Goal: Information Seeking & Learning: Learn about a topic

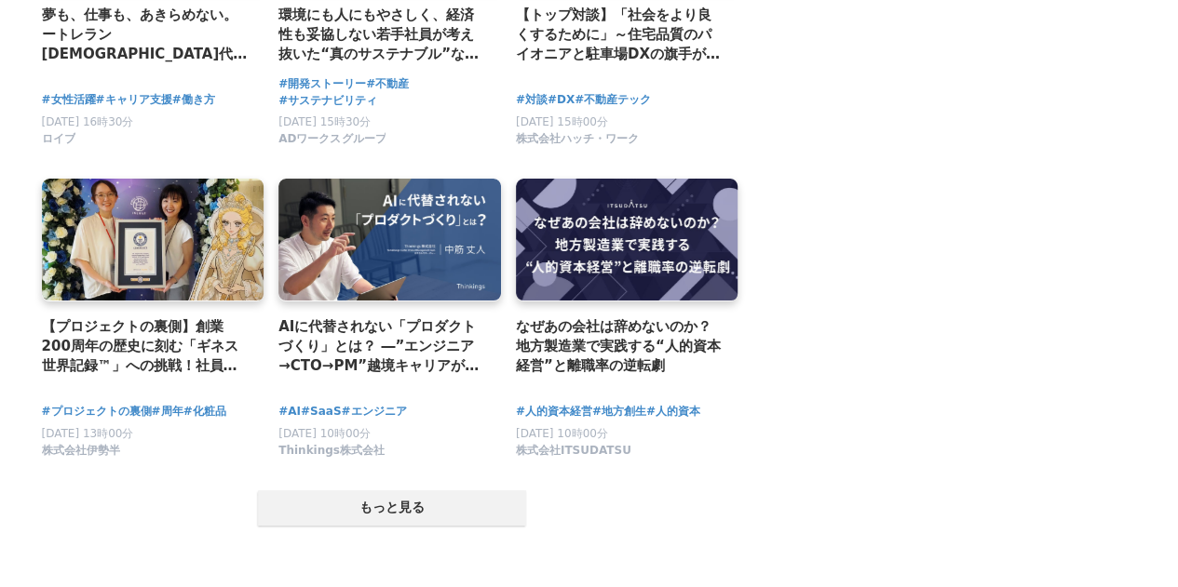
scroll to position [3537, 0]
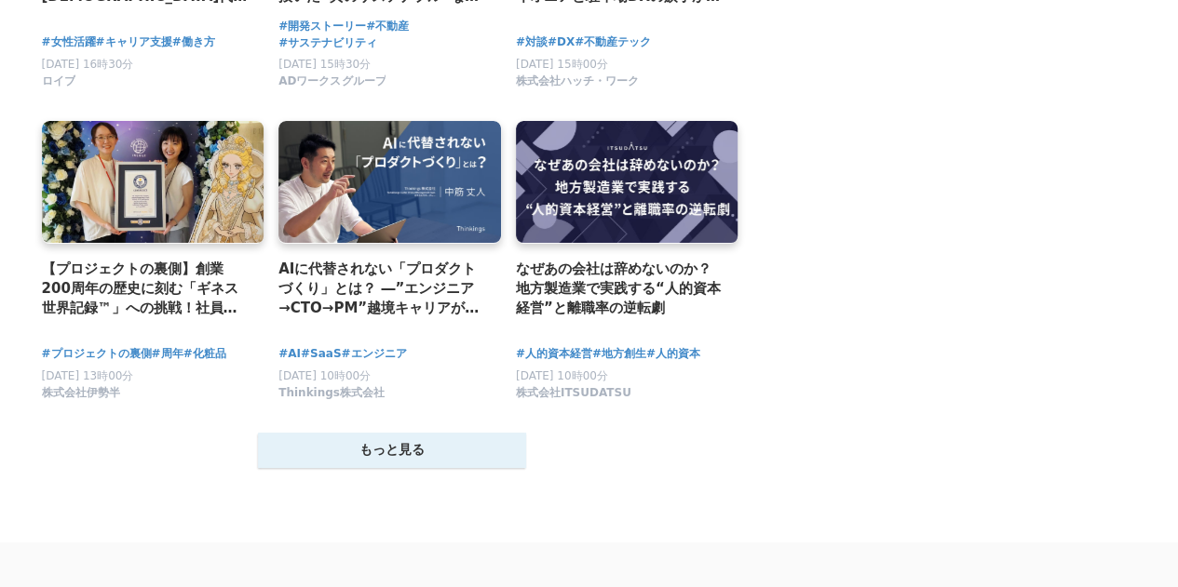
click at [505, 468] on button "もっと見る" at bounding box center [392, 450] width 268 height 35
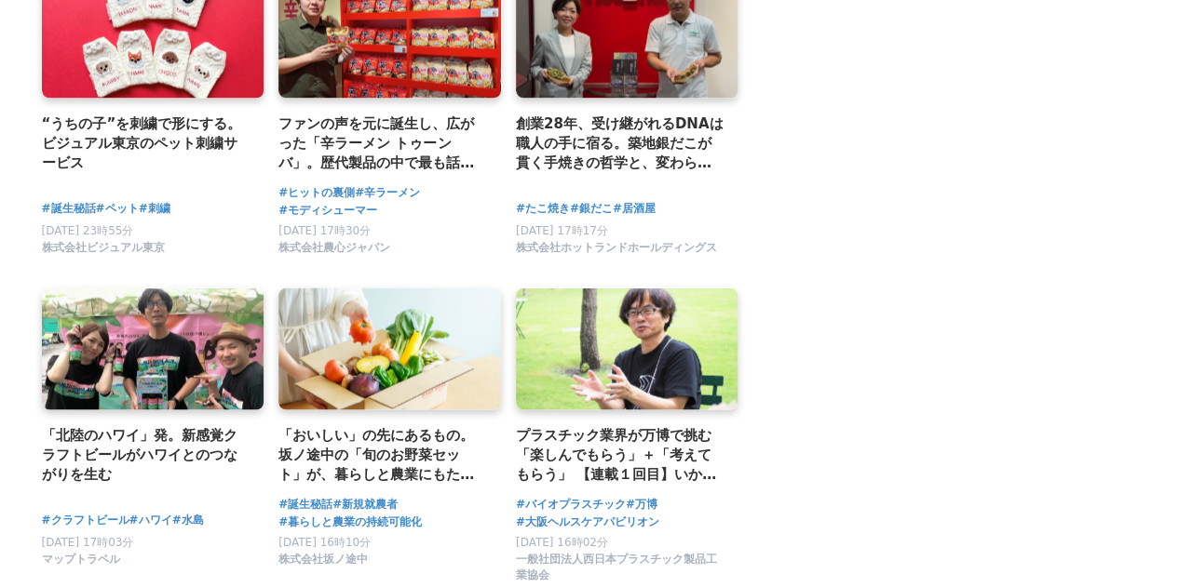
scroll to position [5399, 0]
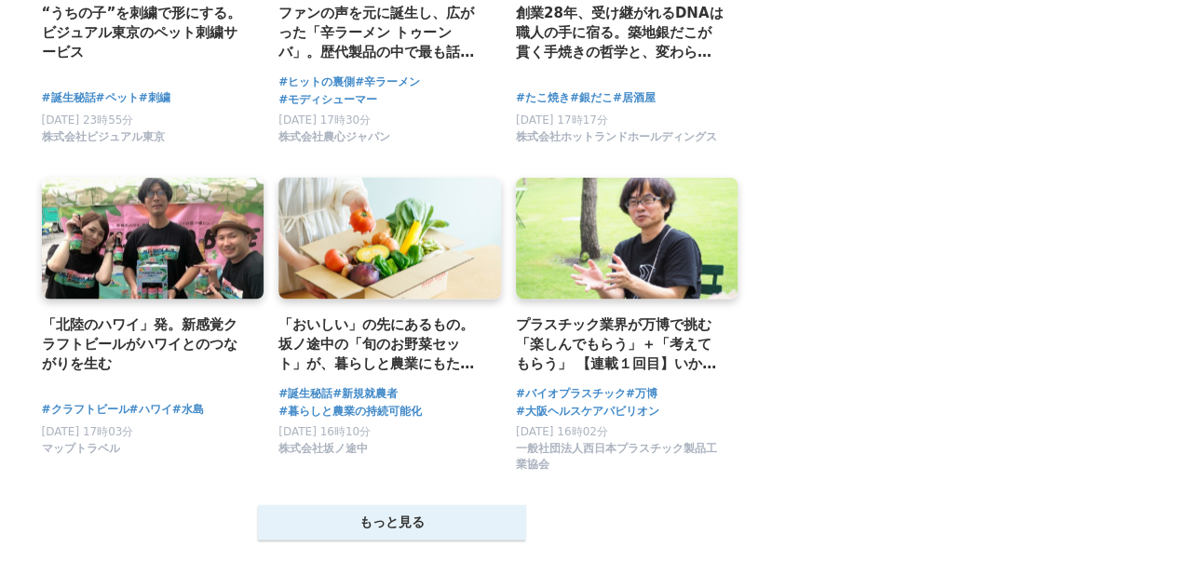
click at [517, 539] on button "もっと見る" at bounding box center [392, 522] width 268 height 35
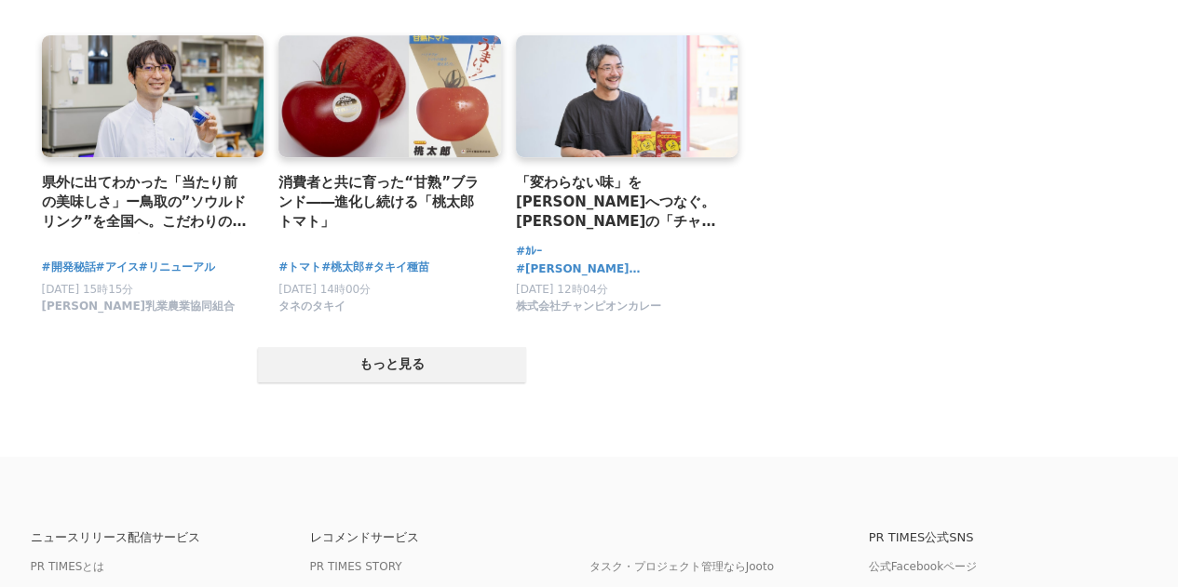
scroll to position [7447, 0]
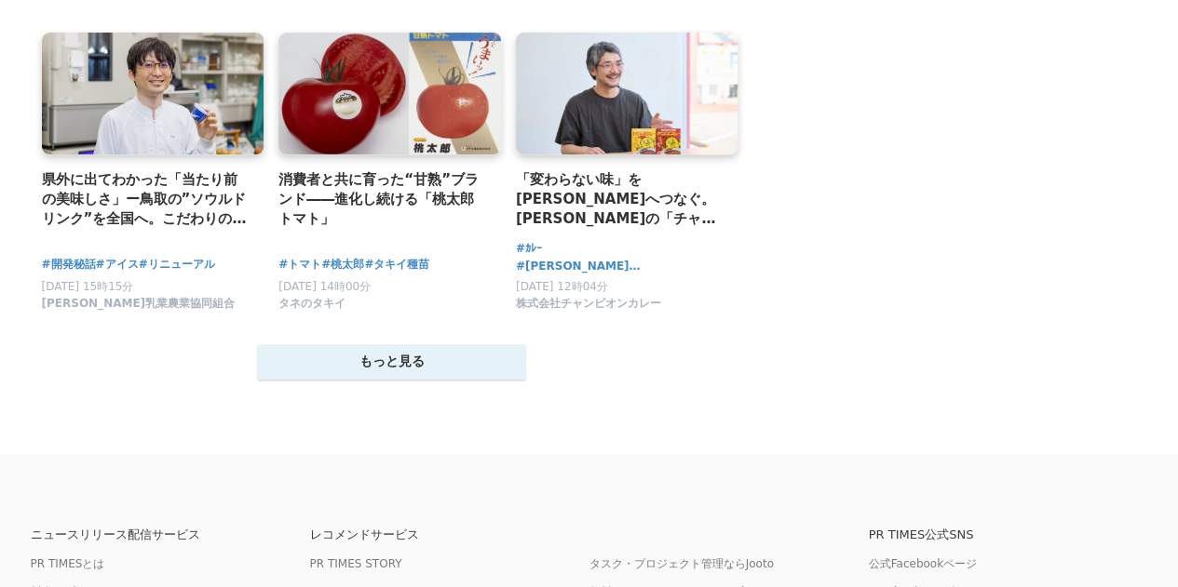
click at [284, 380] on button "もっと見る" at bounding box center [392, 361] width 268 height 35
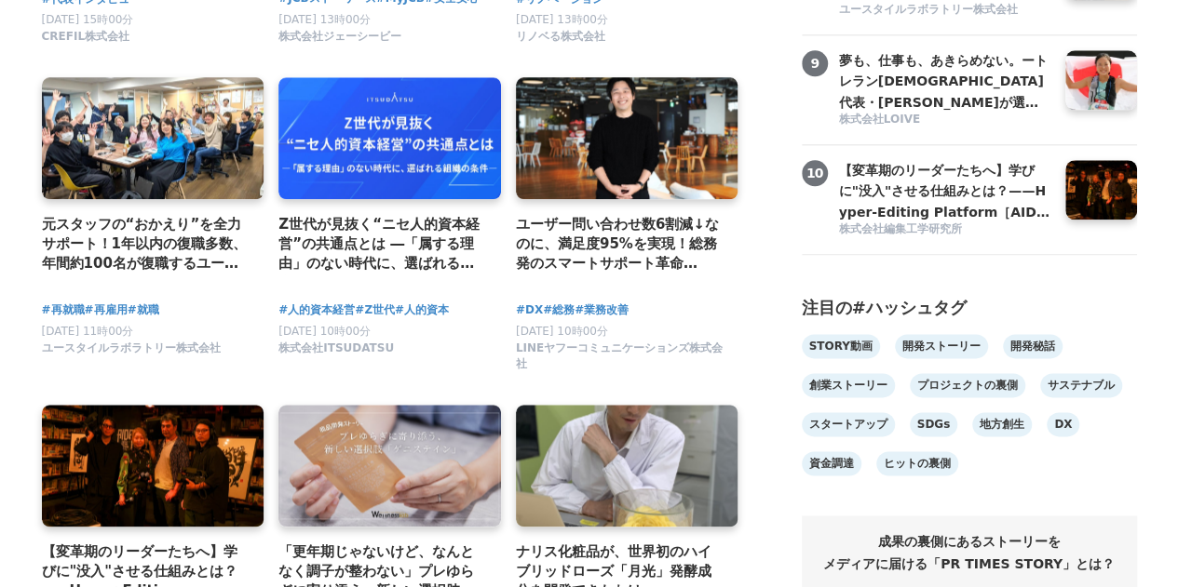
scroll to position [0, 0]
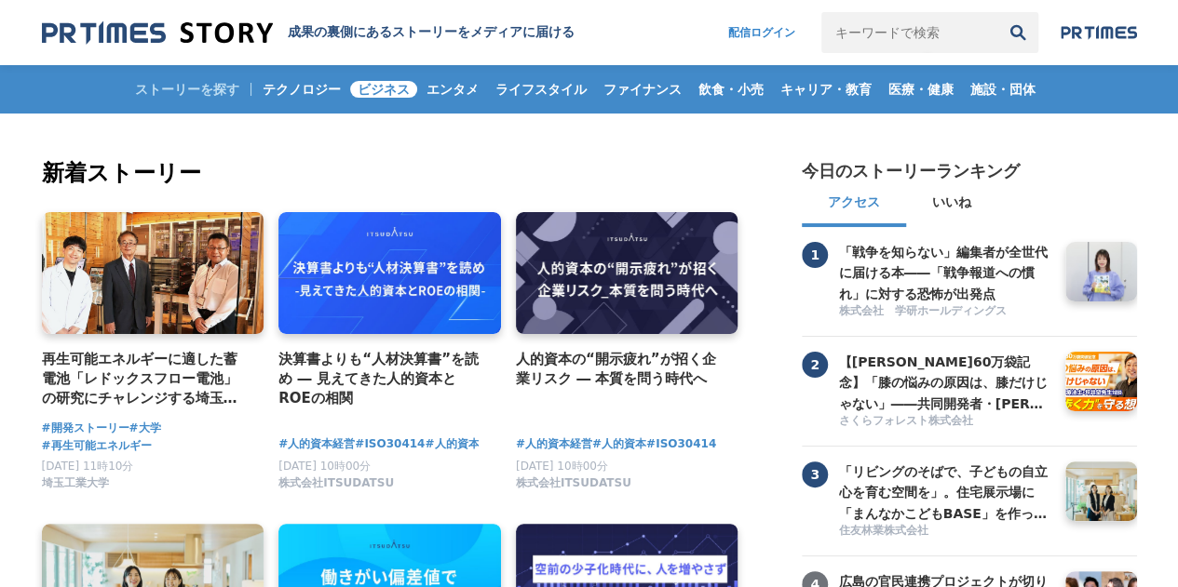
click at [371, 91] on span "ビジネス" at bounding box center [383, 89] width 67 height 17
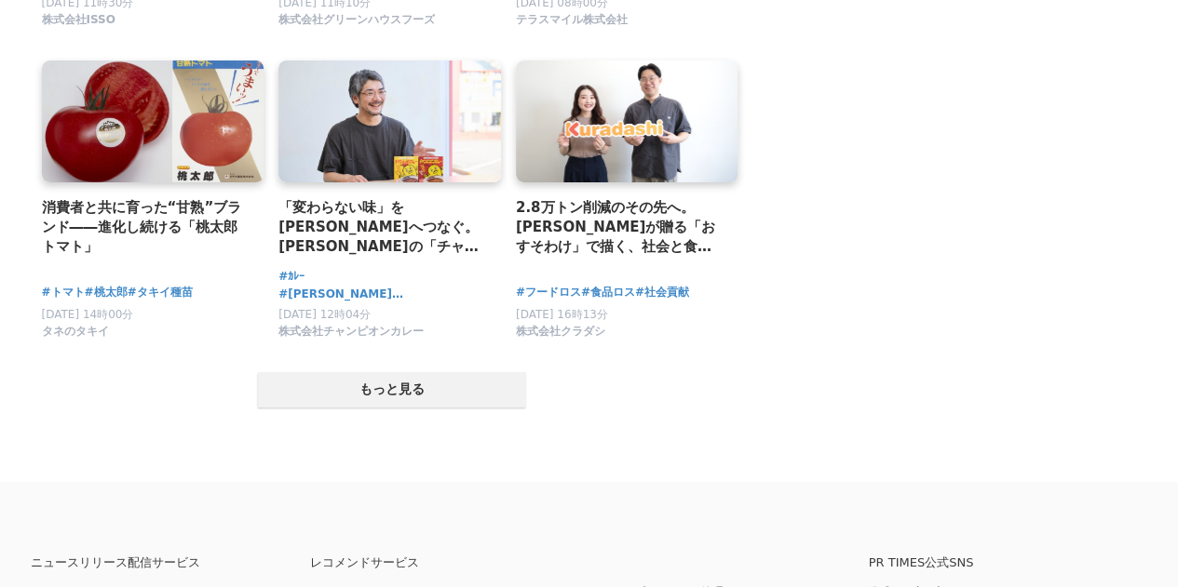
scroll to position [3631, 0]
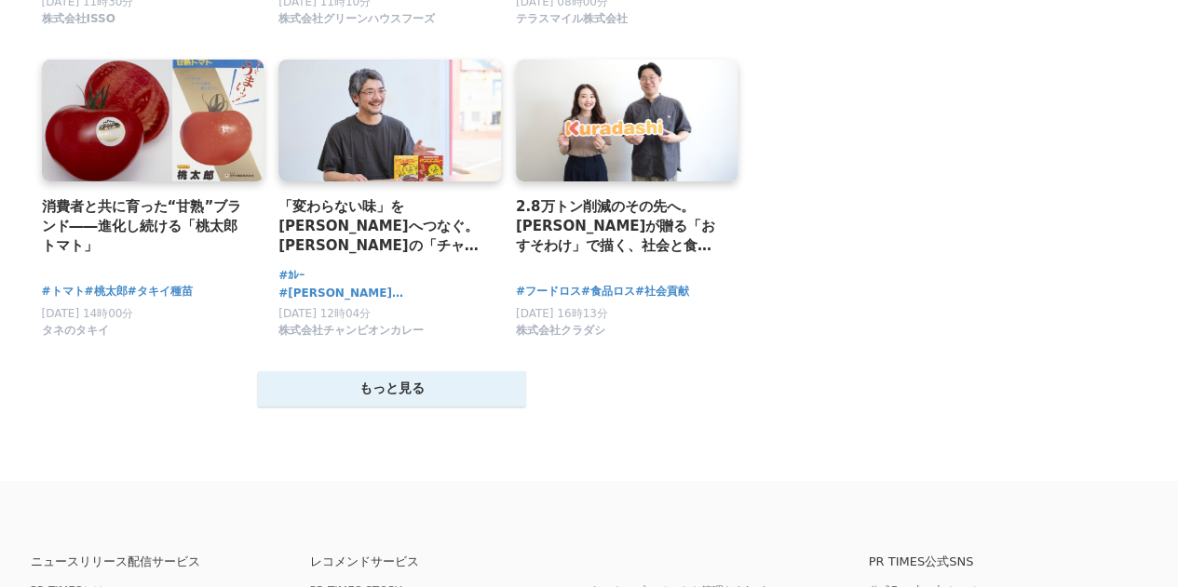
click at [460, 405] on button "もっと見る" at bounding box center [392, 388] width 268 height 35
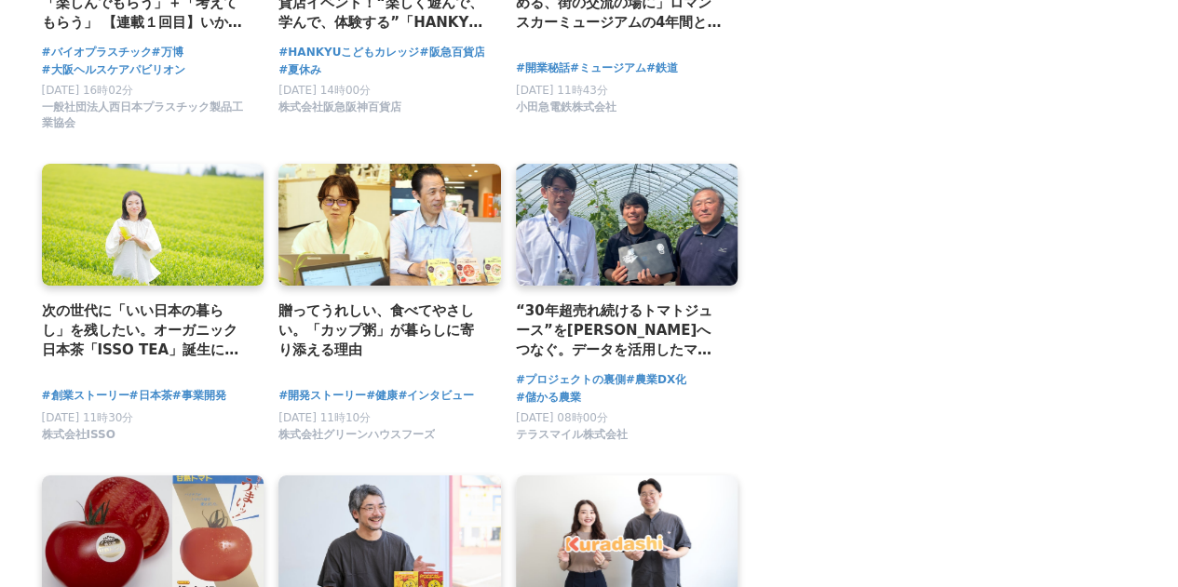
scroll to position [2979, 0]
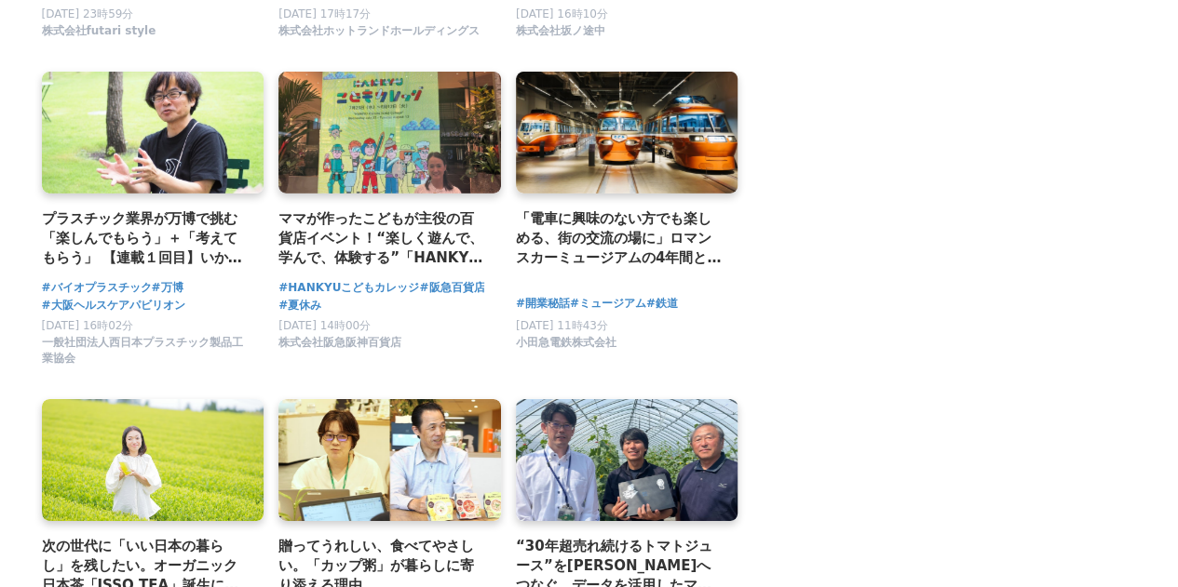
drag, startPoint x: 1174, startPoint y: 293, endPoint x: 1150, endPoint y: 123, distance: 172.1
click at [1152, 108] on main "ビジネス関連のストーリー 再生可能エネルギーに適した蓄電池「レドックスフロー電池」の研究にチャレンジする埼玉工業大学 #大学 #DX" at bounding box center [589, 85] width 1178 height 5901
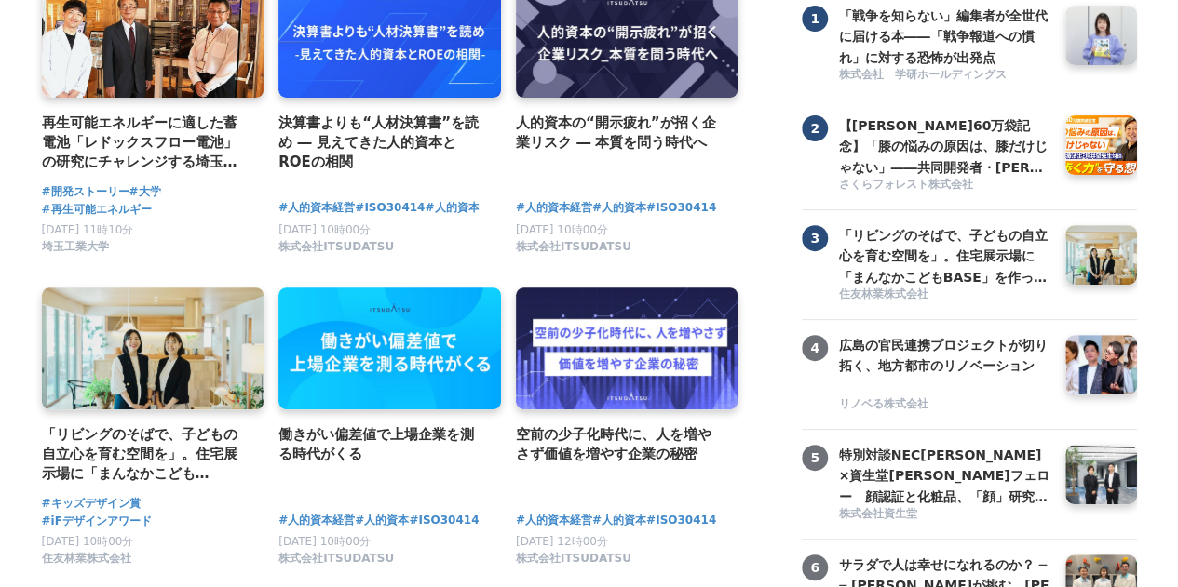
scroll to position [0, 0]
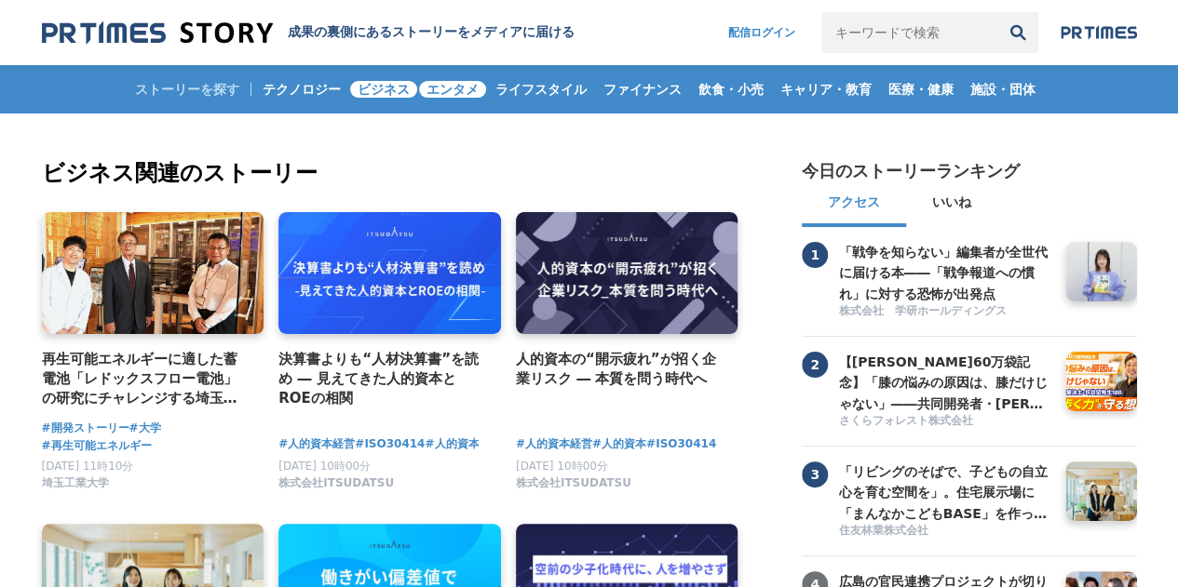
click at [463, 100] on link "エンタメ" at bounding box center [452, 89] width 67 height 48
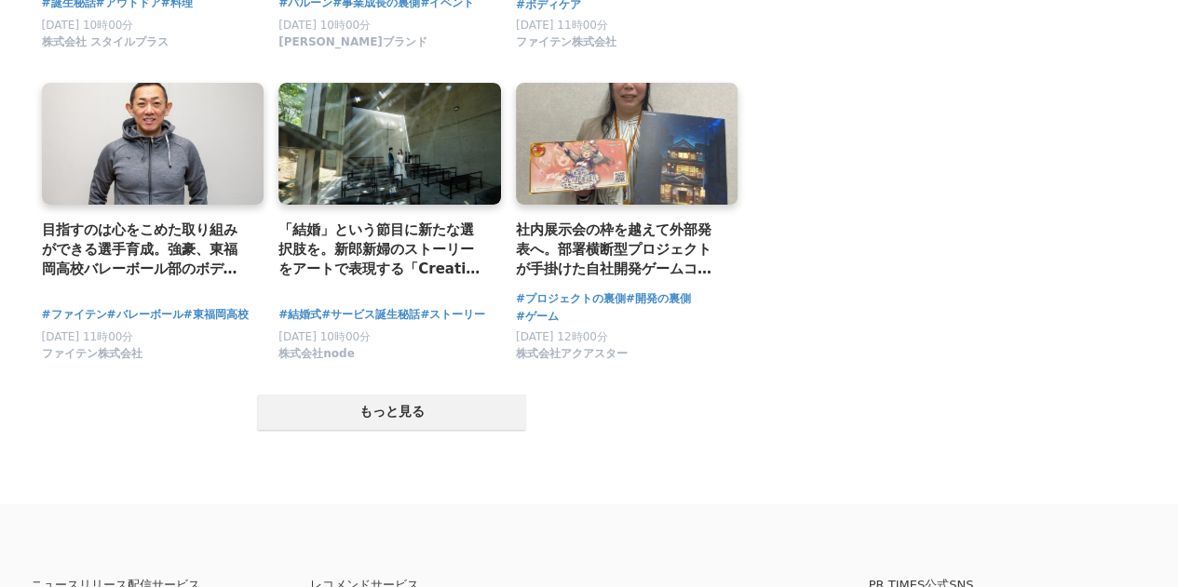
scroll to position [3724, 0]
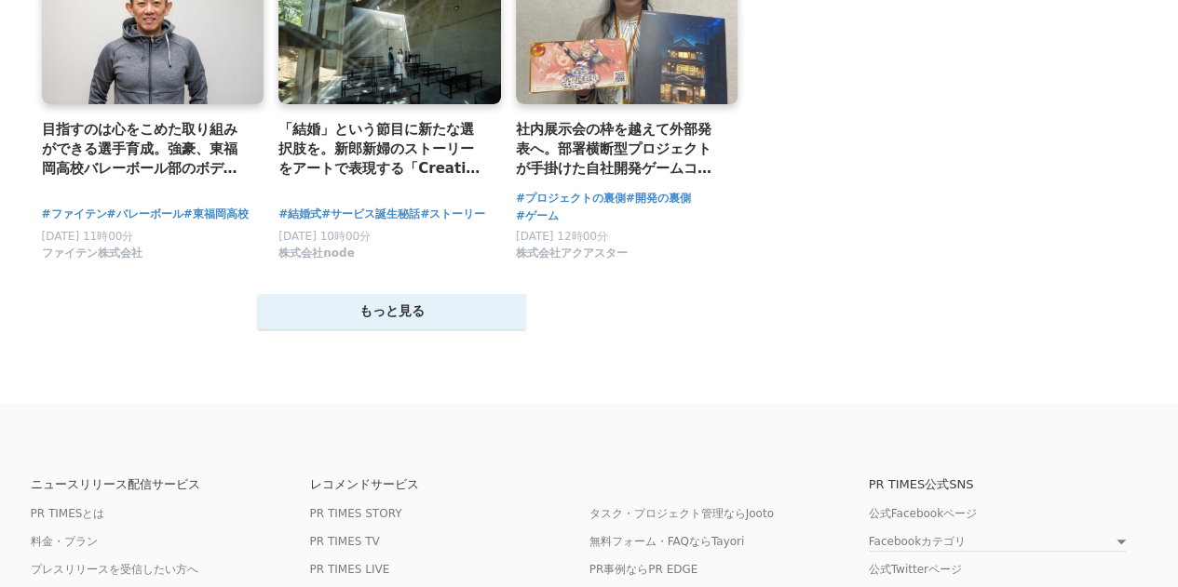
click at [403, 316] on button "もっと見る" at bounding box center [392, 311] width 268 height 35
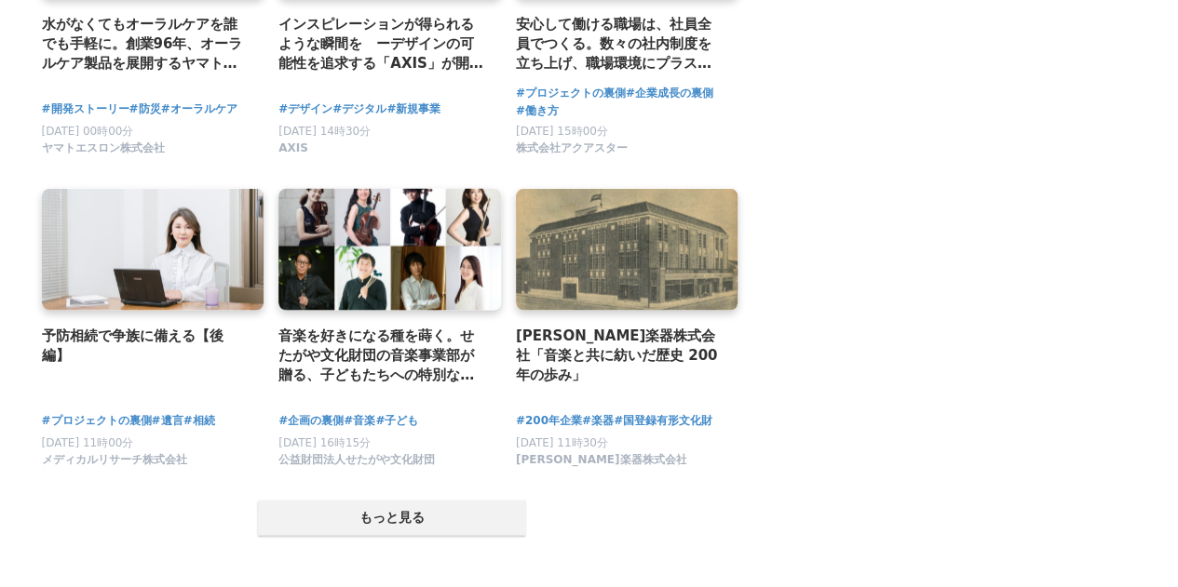
scroll to position [5585, 0]
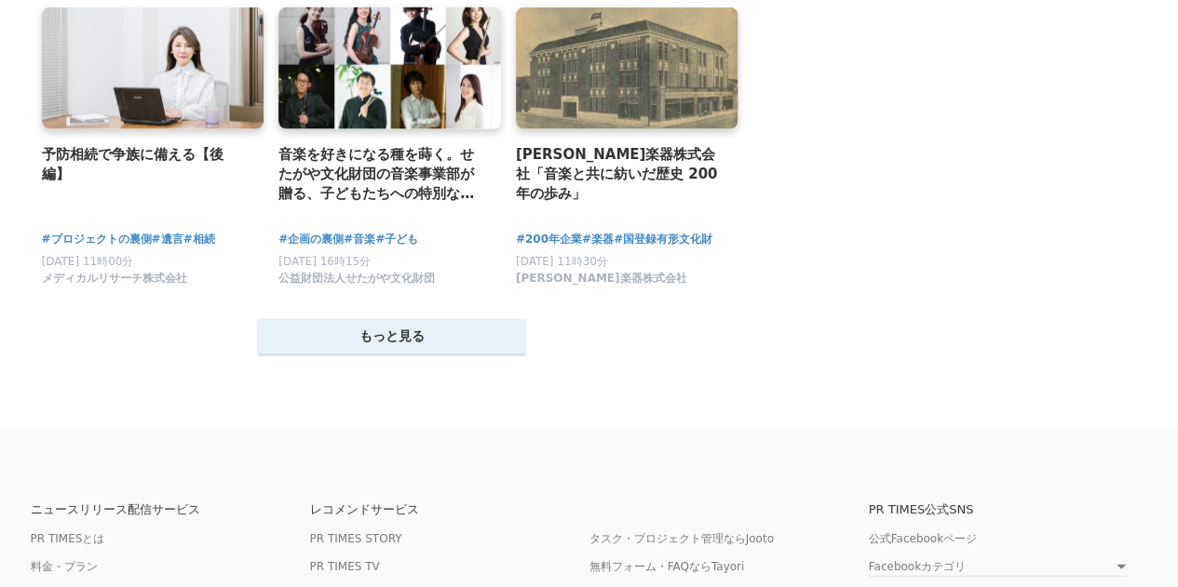
click at [418, 335] on button "もっと見る" at bounding box center [392, 336] width 268 height 35
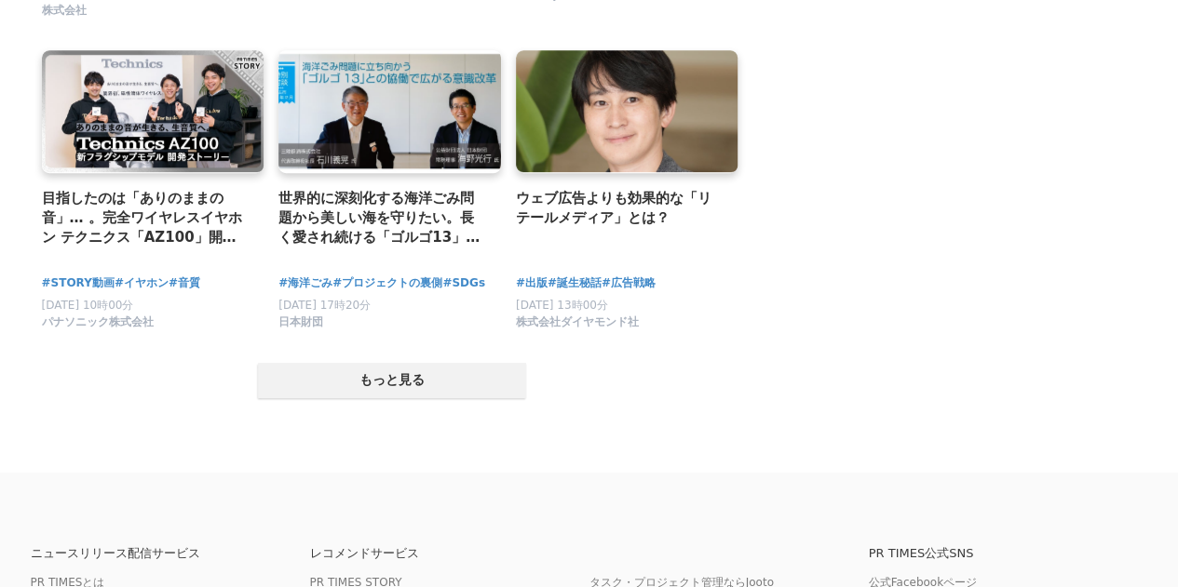
scroll to position [7633, 0]
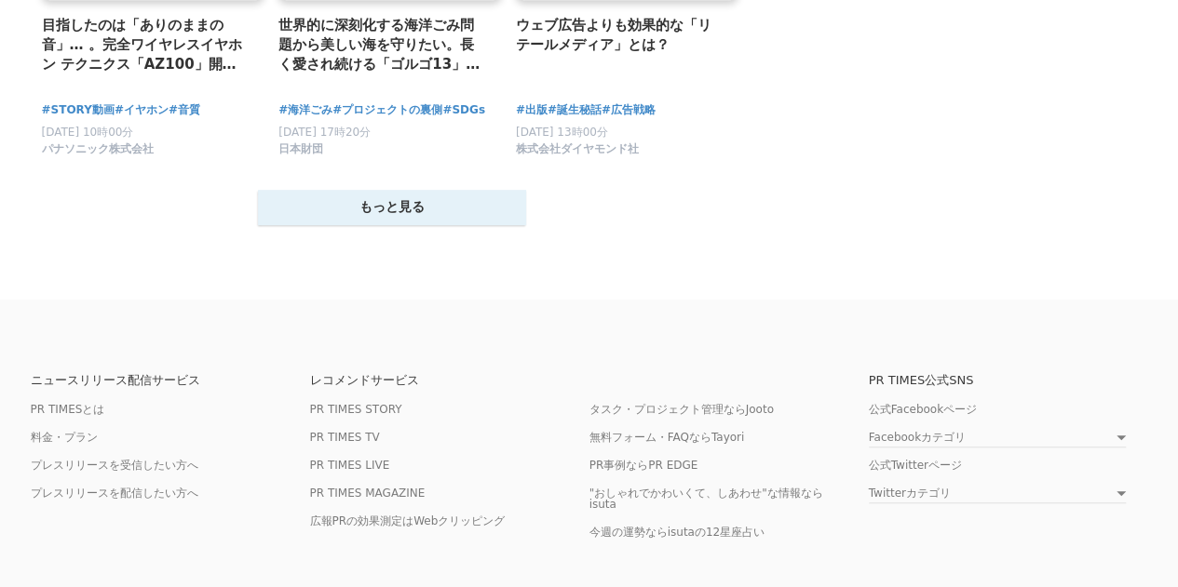
click at [455, 216] on button "もっと見る" at bounding box center [392, 207] width 268 height 35
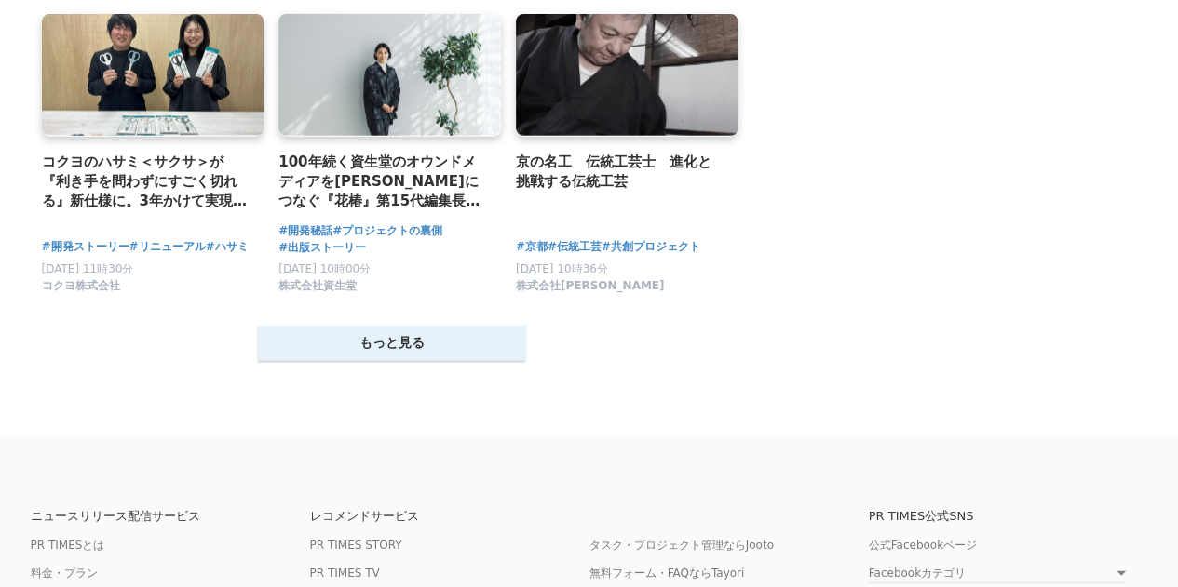
scroll to position [9402, 0]
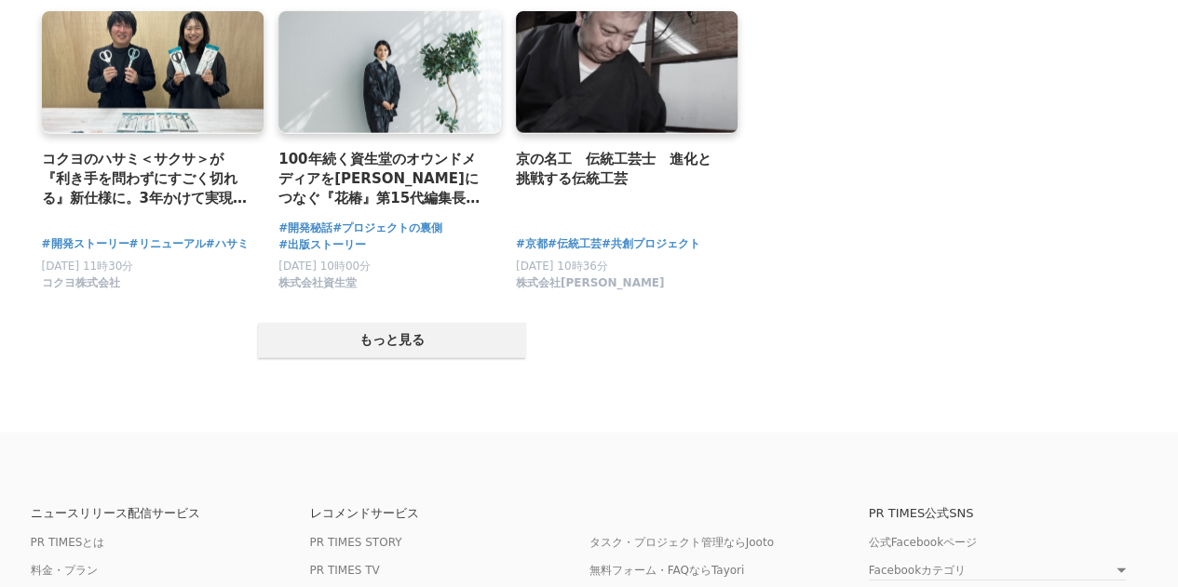
click at [447, 347] on button "もっと見る" at bounding box center [392, 340] width 268 height 35
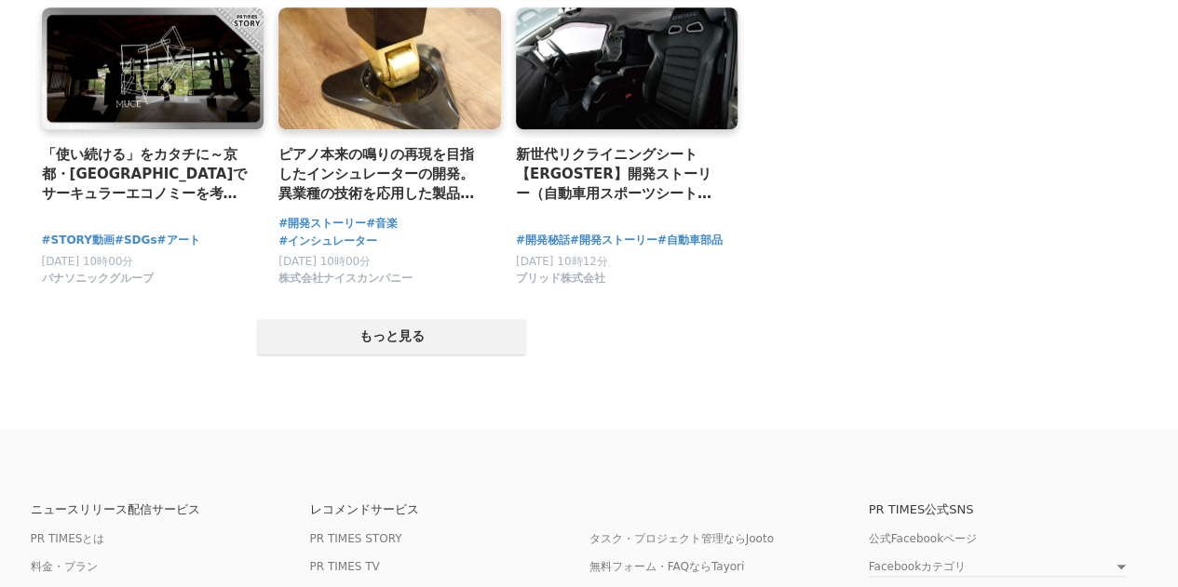
scroll to position [11357, 0]
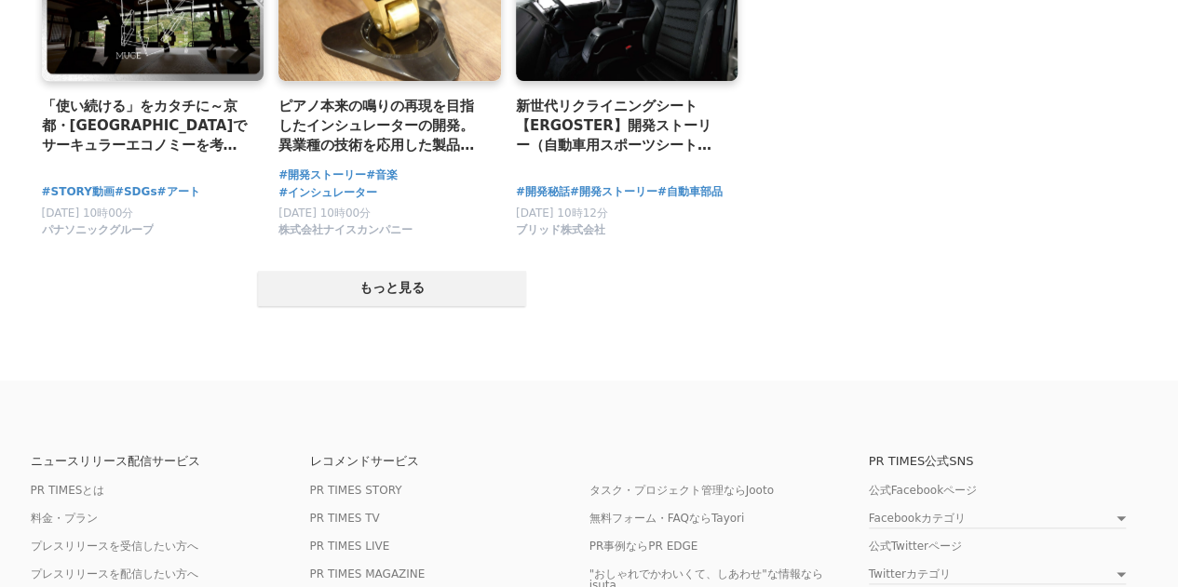
click at [447, 306] on button "もっと見る" at bounding box center [392, 288] width 268 height 35
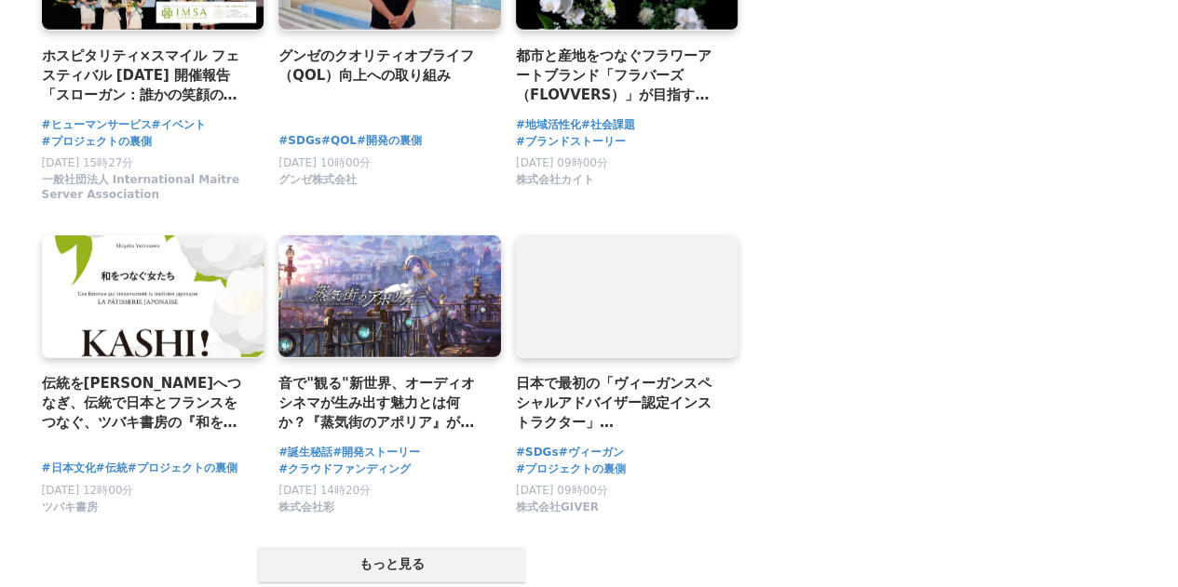
scroll to position [13033, 0]
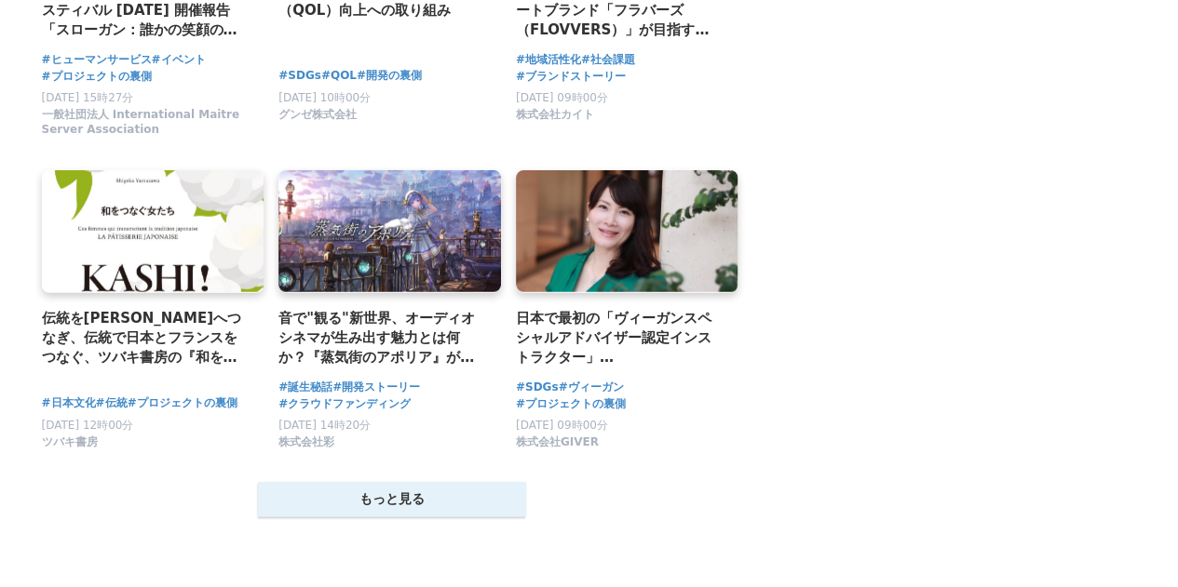
click at [296, 518] on button "もっと見る" at bounding box center [392, 499] width 268 height 35
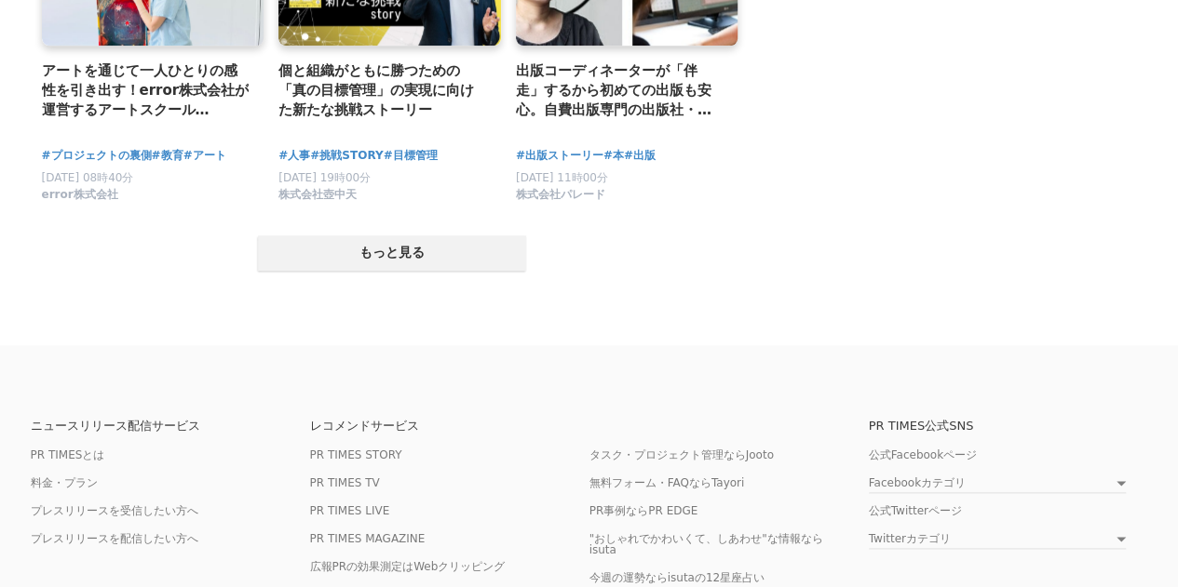
scroll to position [15267, 0]
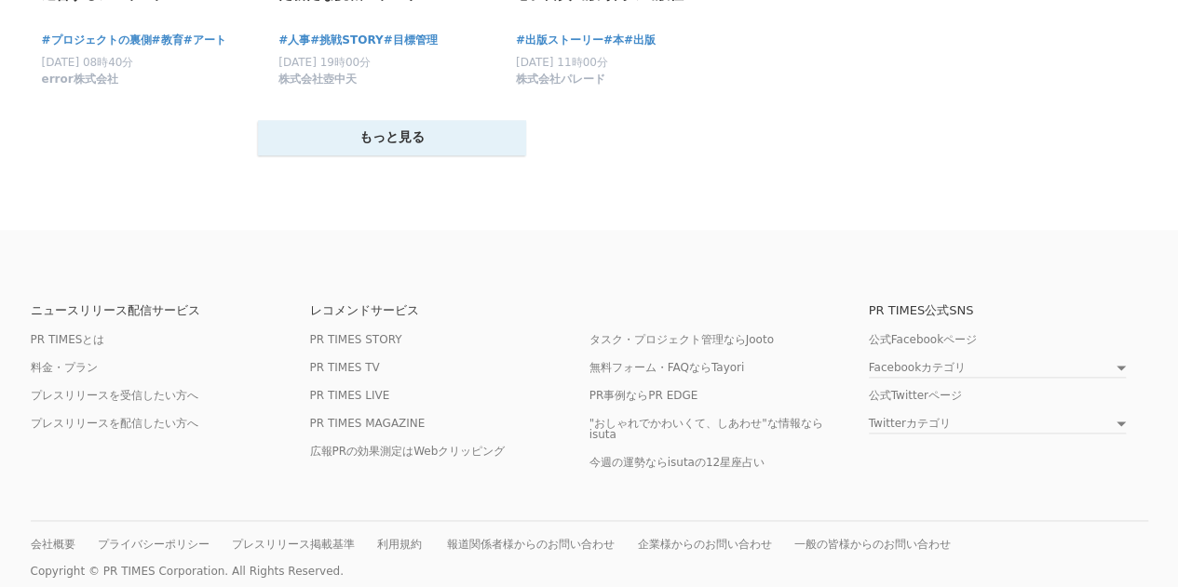
click at [424, 155] on button "もっと見る" at bounding box center [392, 137] width 268 height 35
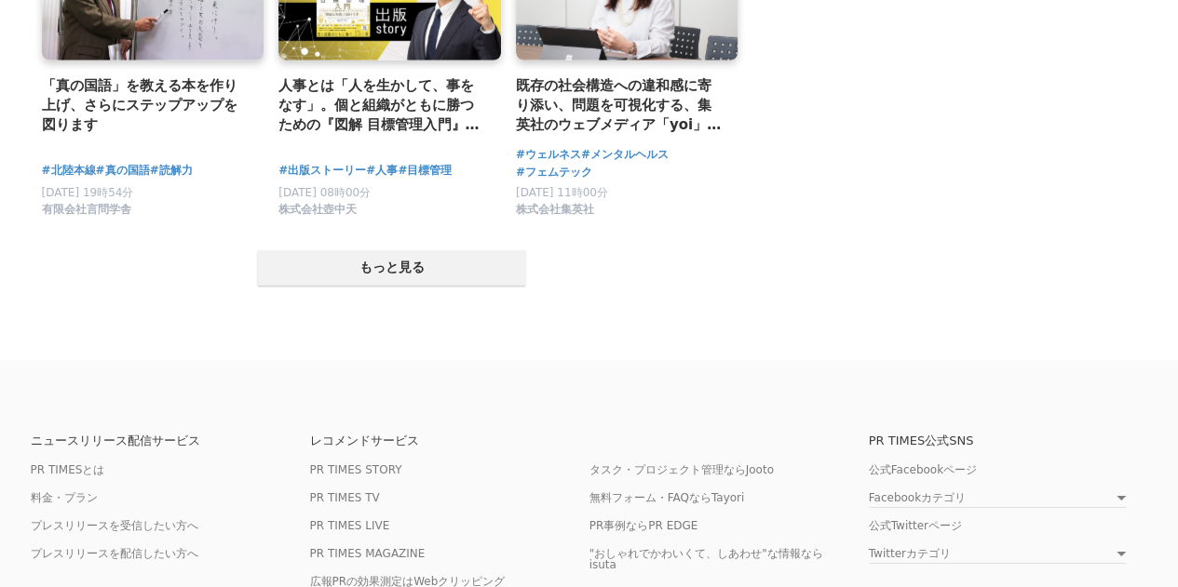
scroll to position [17036, 0]
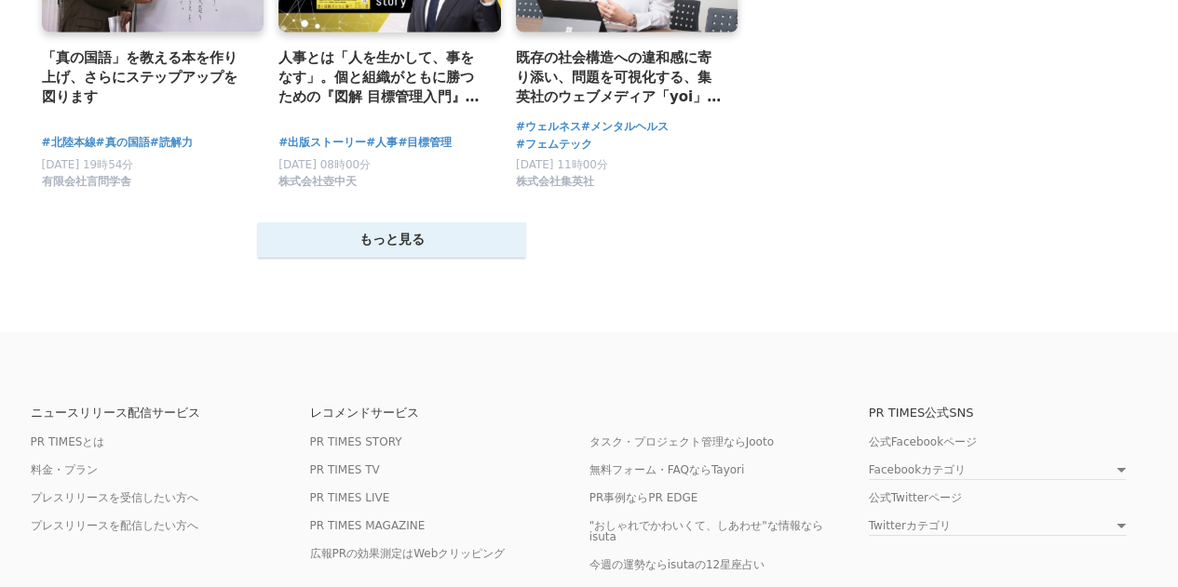
click at [454, 258] on button "もっと見る" at bounding box center [392, 239] width 268 height 35
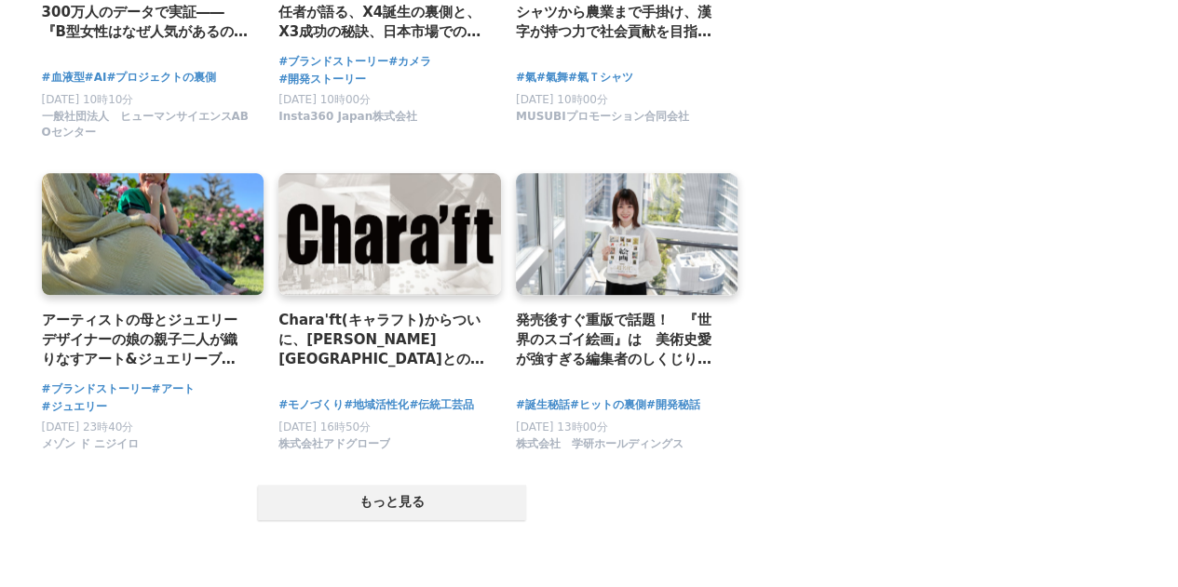
scroll to position [18804, 0]
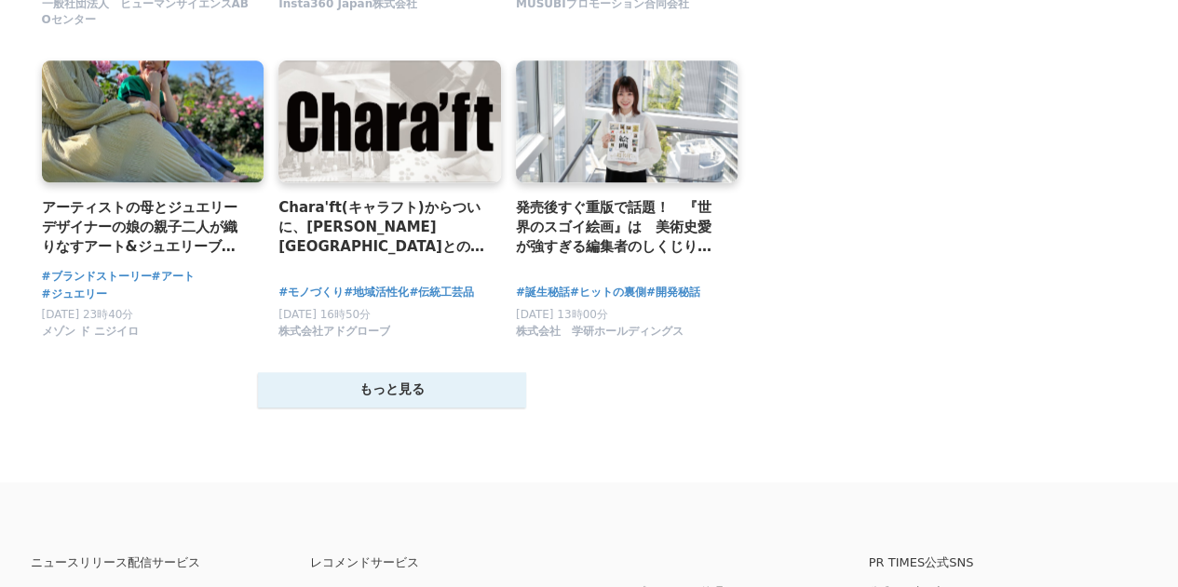
click at [496, 408] on button "もっと見る" at bounding box center [392, 389] width 268 height 35
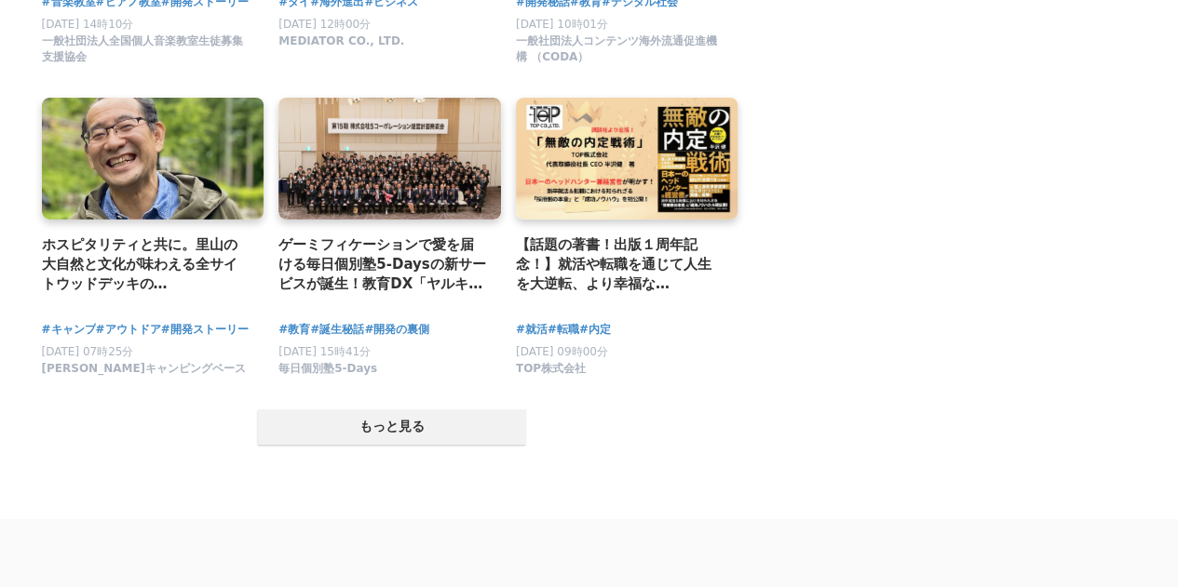
scroll to position [20759, 0]
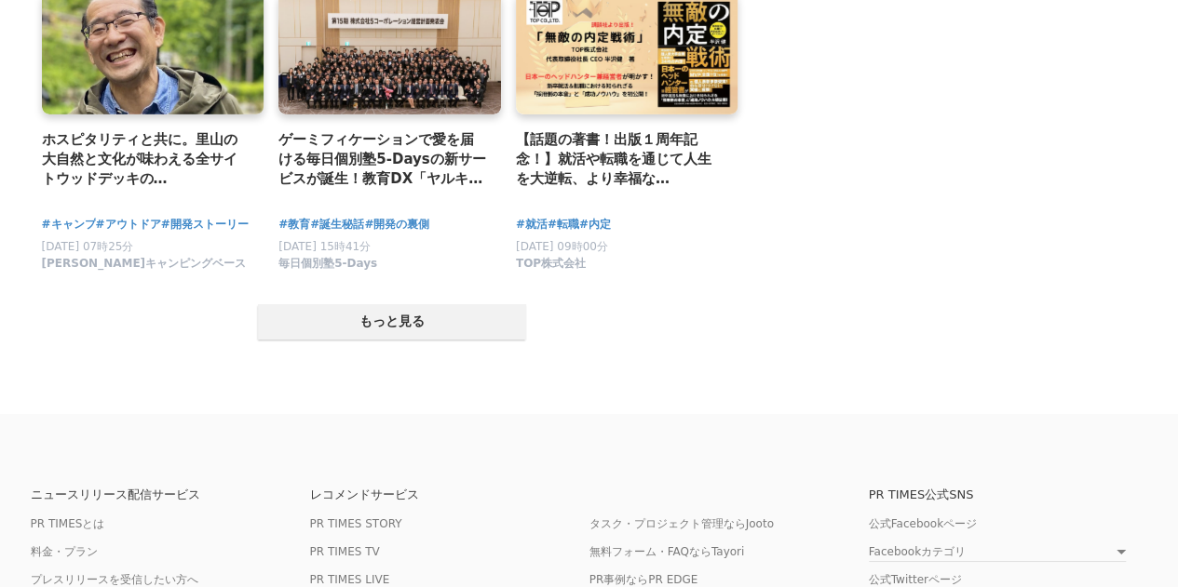
click at [506, 340] on button "もっと見る" at bounding box center [392, 321] width 268 height 35
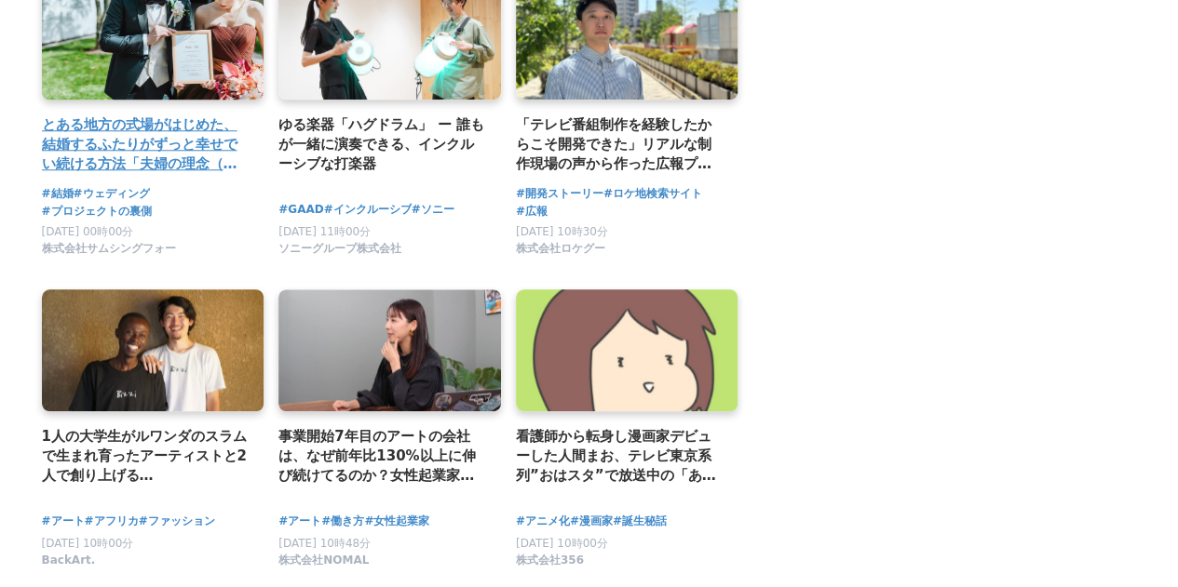
scroll to position [22063, 0]
